Goal: Task Accomplishment & Management: Manage account settings

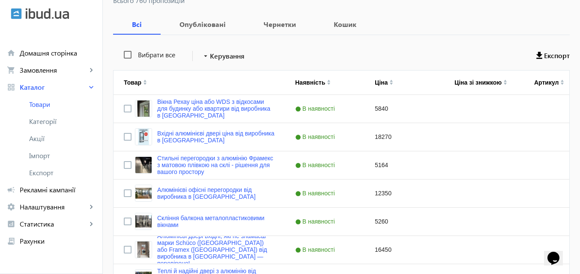
scroll to position [128, 0]
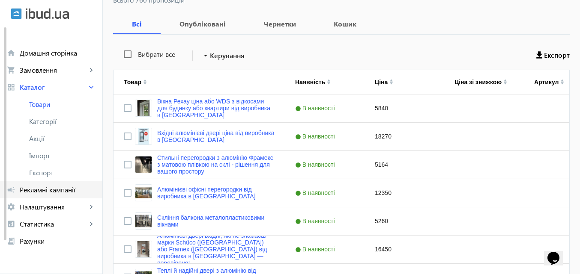
click at [63, 189] on span "Рекламні кампанії" at bounding box center [58, 190] width 76 height 9
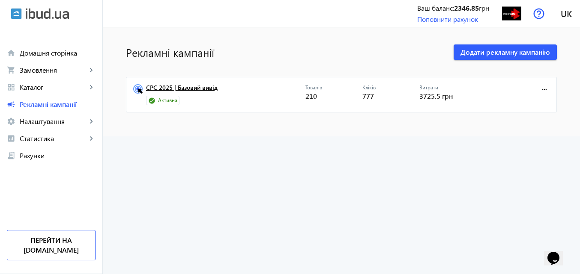
click at [187, 89] on link "CPC 2025 | Базовий вивід" at bounding box center [225, 90] width 159 height 12
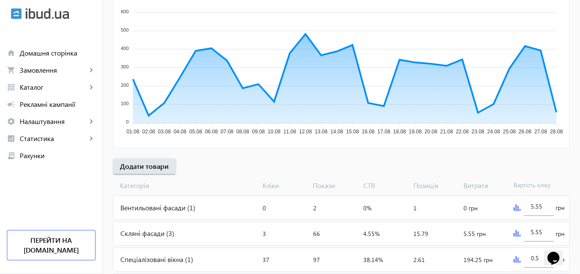
scroll to position [171, 0]
